Goal: Task Accomplishment & Management: Manage account settings

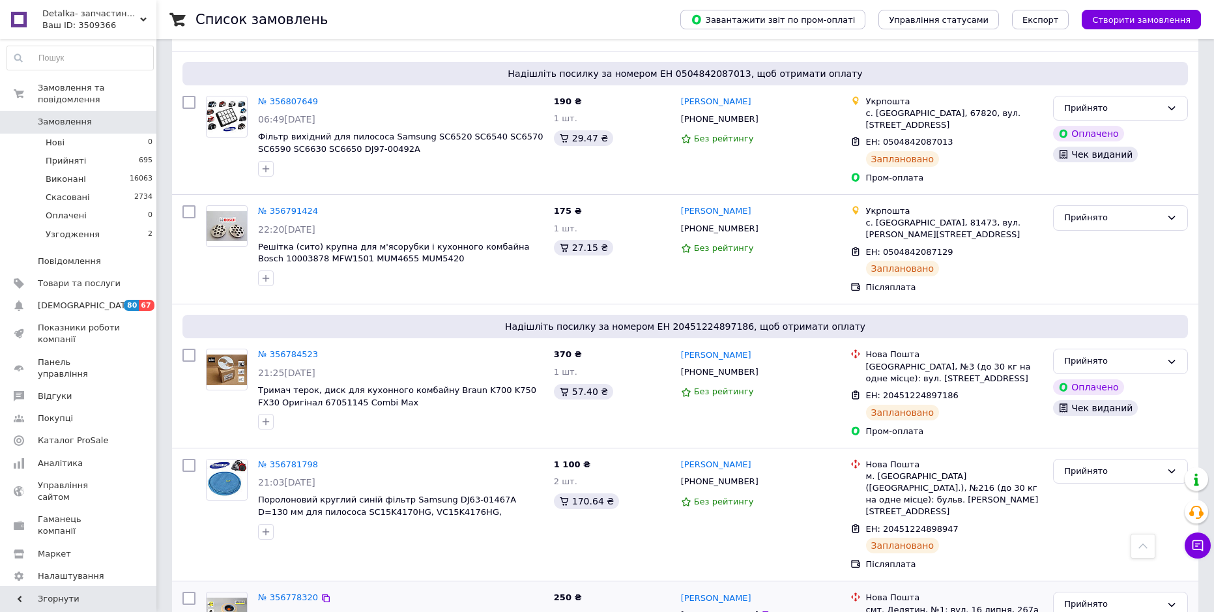
scroll to position [2607, 0]
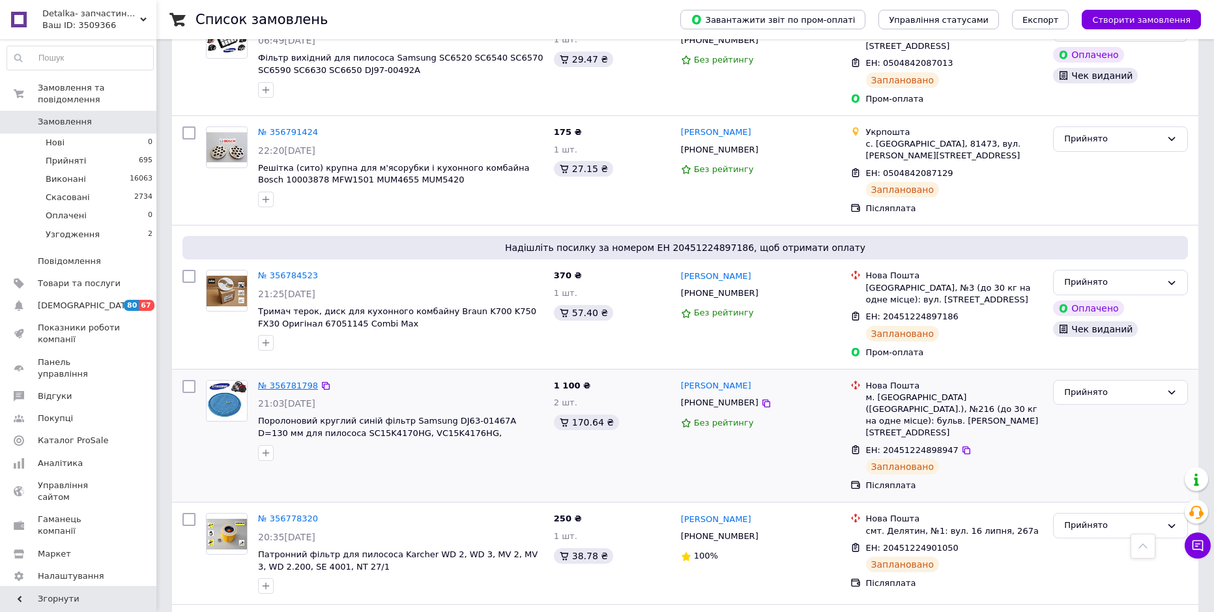
click at [292, 381] on link "№ 356781798" at bounding box center [288, 386] width 60 height 10
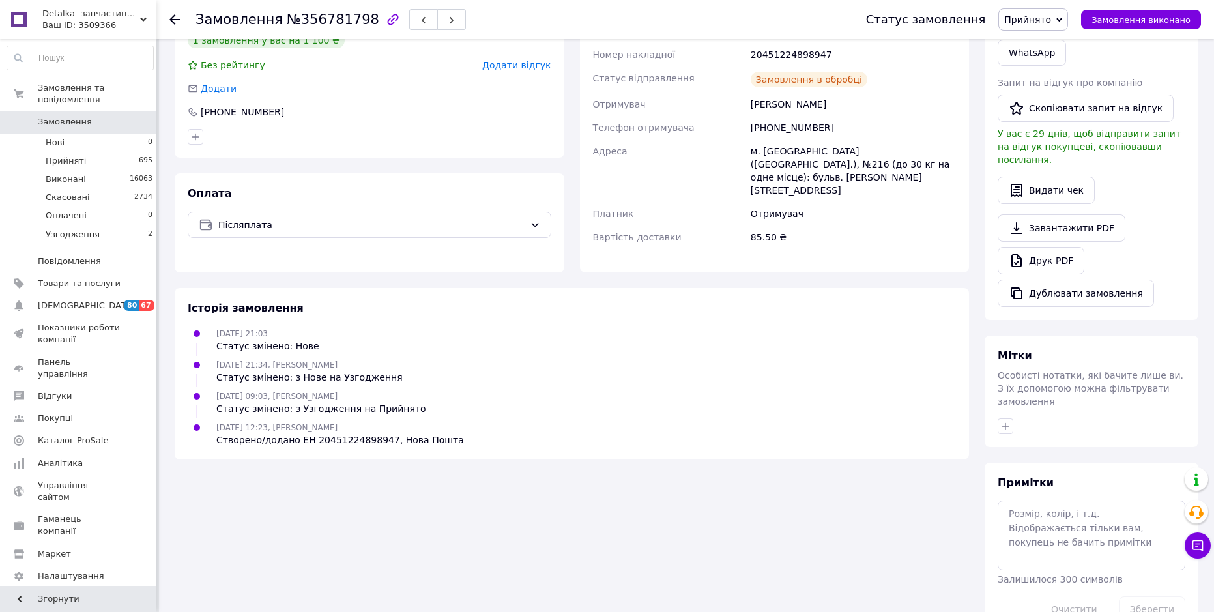
scroll to position [323, 0]
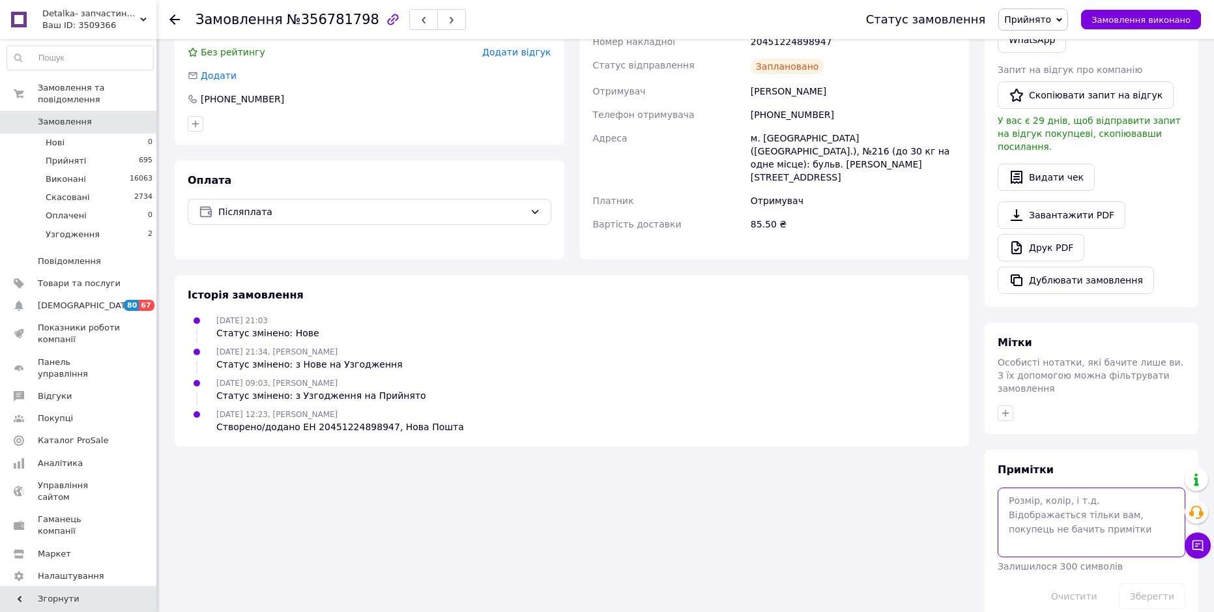
click at [1056, 487] on textarea at bounding box center [1092, 521] width 188 height 69
paste textarea "[URL][DOMAIN_NAME]"
type textarea "[URL][DOMAIN_NAME]"
click at [1150, 583] on button "Зберегти" at bounding box center [1152, 596] width 66 height 26
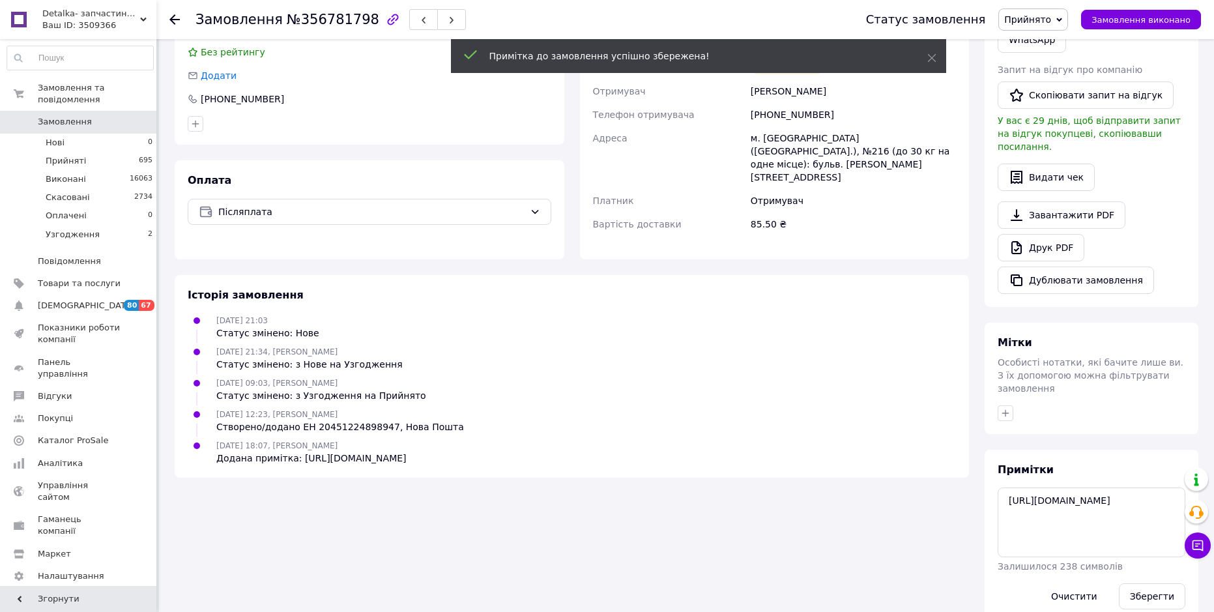
drag, startPoint x: 41, startPoint y: 108, endPoint x: 46, endPoint y: 102, distance: 7.4
click at [40, 116] on span "Замовлення" at bounding box center [65, 122] width 54 height 12
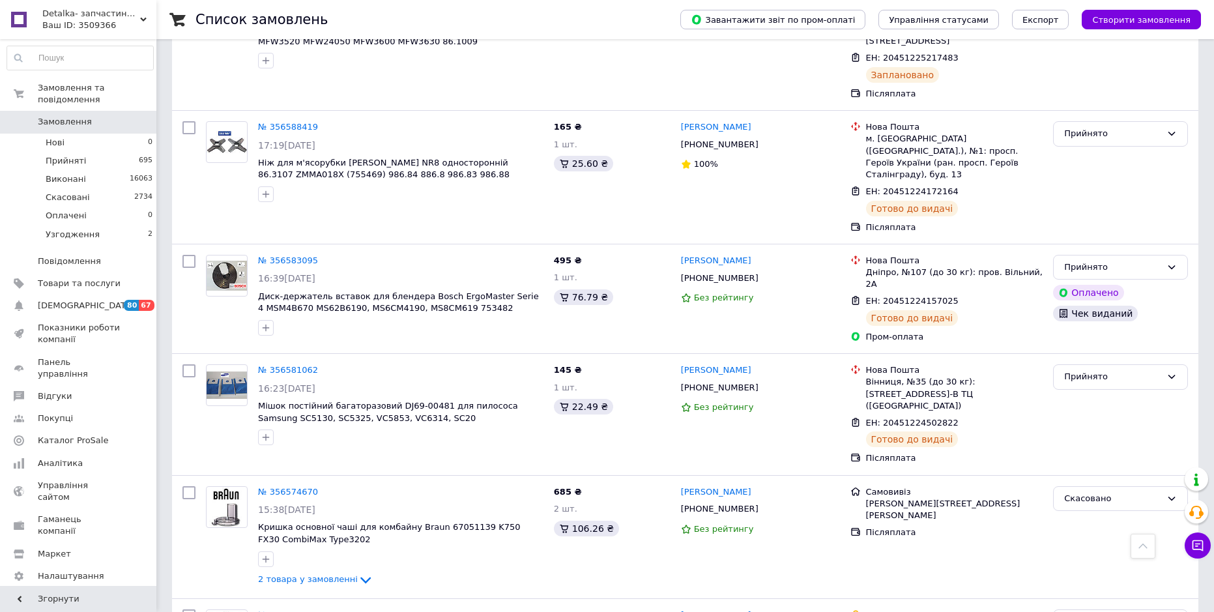
scroll to position [5765, 0]
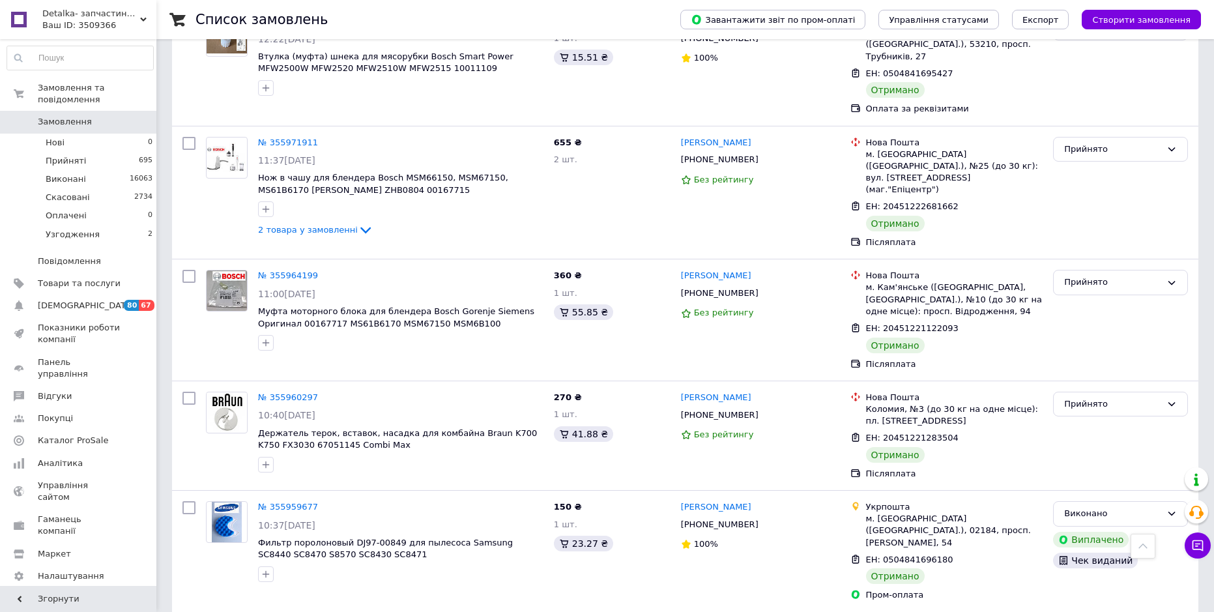
scroll to position [5208, 0]
